Goal: Complete application form

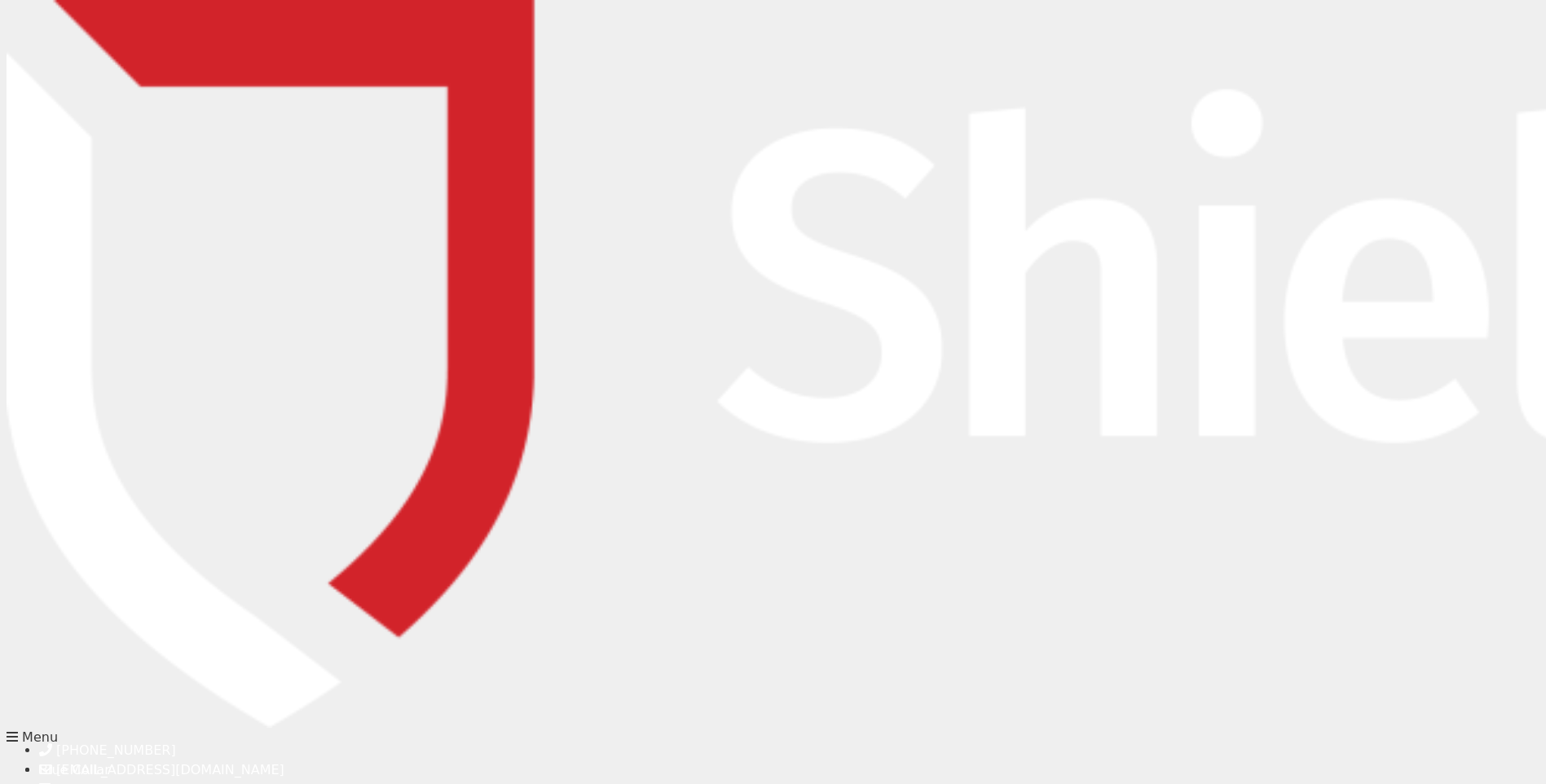
type input "[PERSON_NAME]"
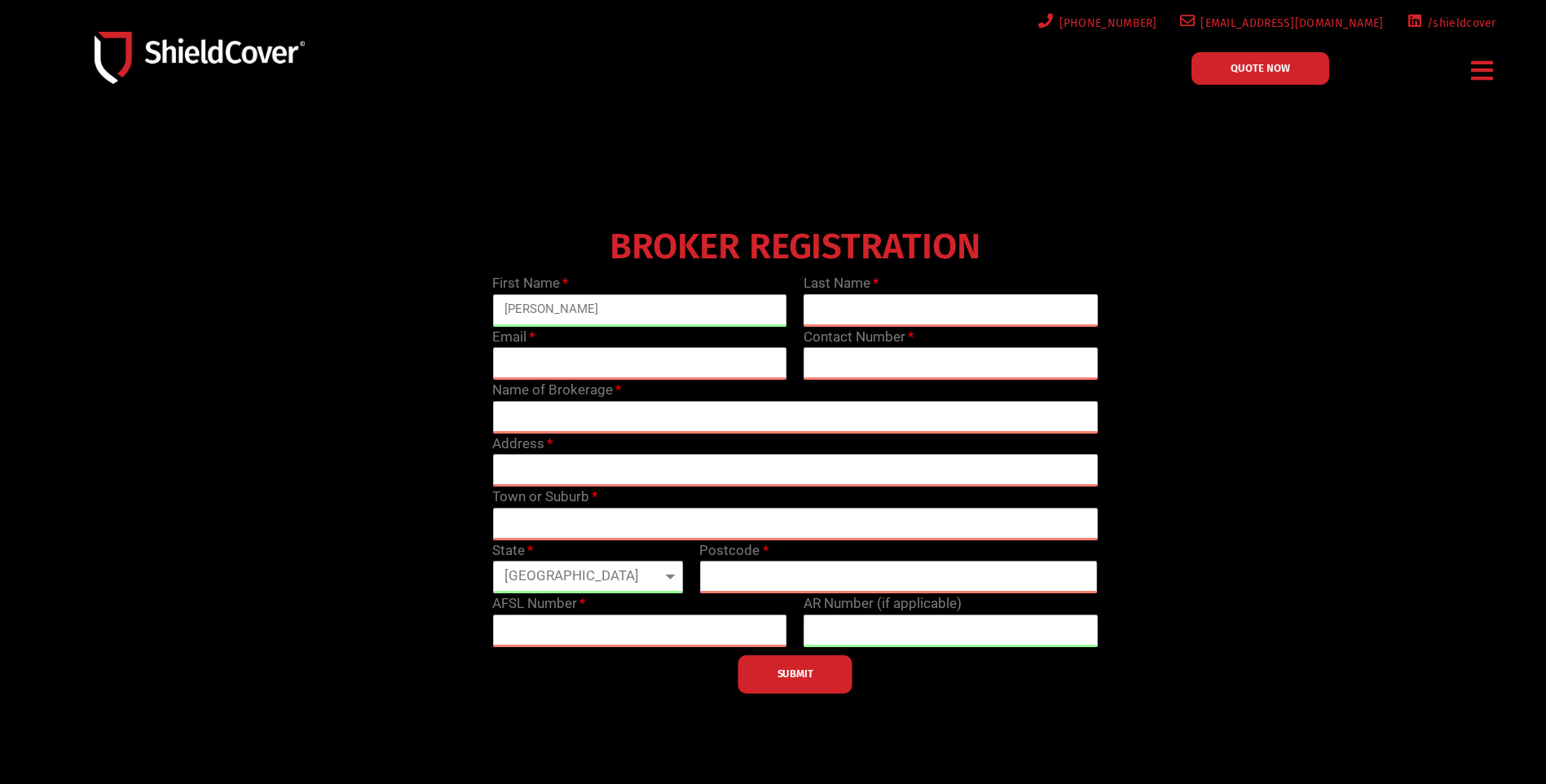
type input "[PERSON_NAME]"
type input "[EMAIL_ADDRESS][DOMAIN_NAME]"
drag, startPoint x: 824, startPoint y: 364, endPoint x: 771, endPoint y: 365, distance: 53.0
click at [771, 365] on div "First Name [PERSON_NAME] Last Name [PERSON_NAME] Email [EMAIL_ADDRESS][DOMAIN_N…" at bounding box center [795, 483] width 621 height 420
type input "086164"
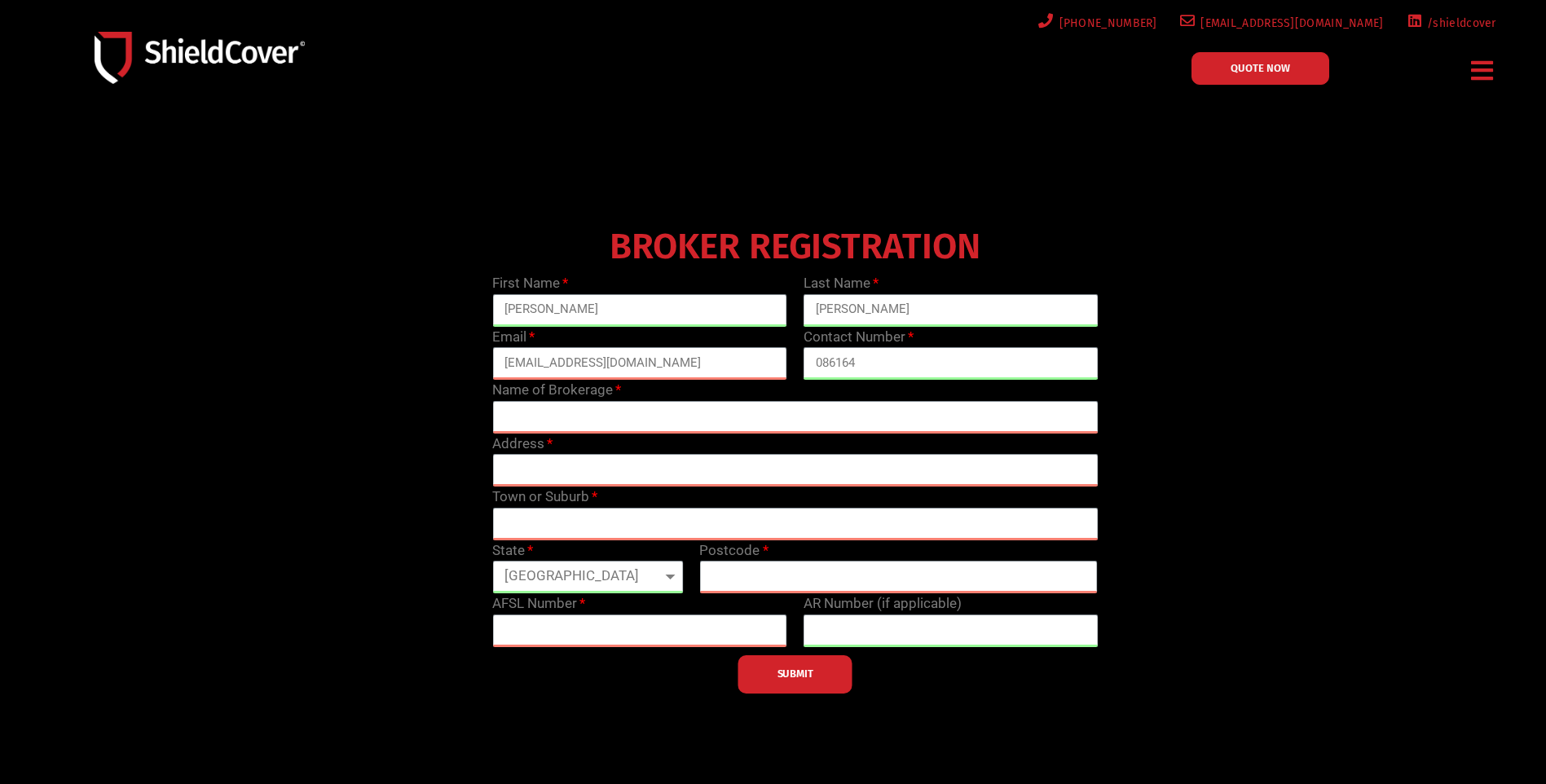
click at [1171, 116] on header "[PHONE_NUMBER] [EMAIL_ADDRESS][DOMAIN_NAME] /shieldcover QUOTE NOW Menu Blue Co…" at bounding box center [775, 58] width 1551 height 116
click at [1287, 61] on link "QUOTE NOW" at bounding box center [1260, 68] width 137 height 32
